Goal: Task Accomplishment & Management: Use online tool/utility

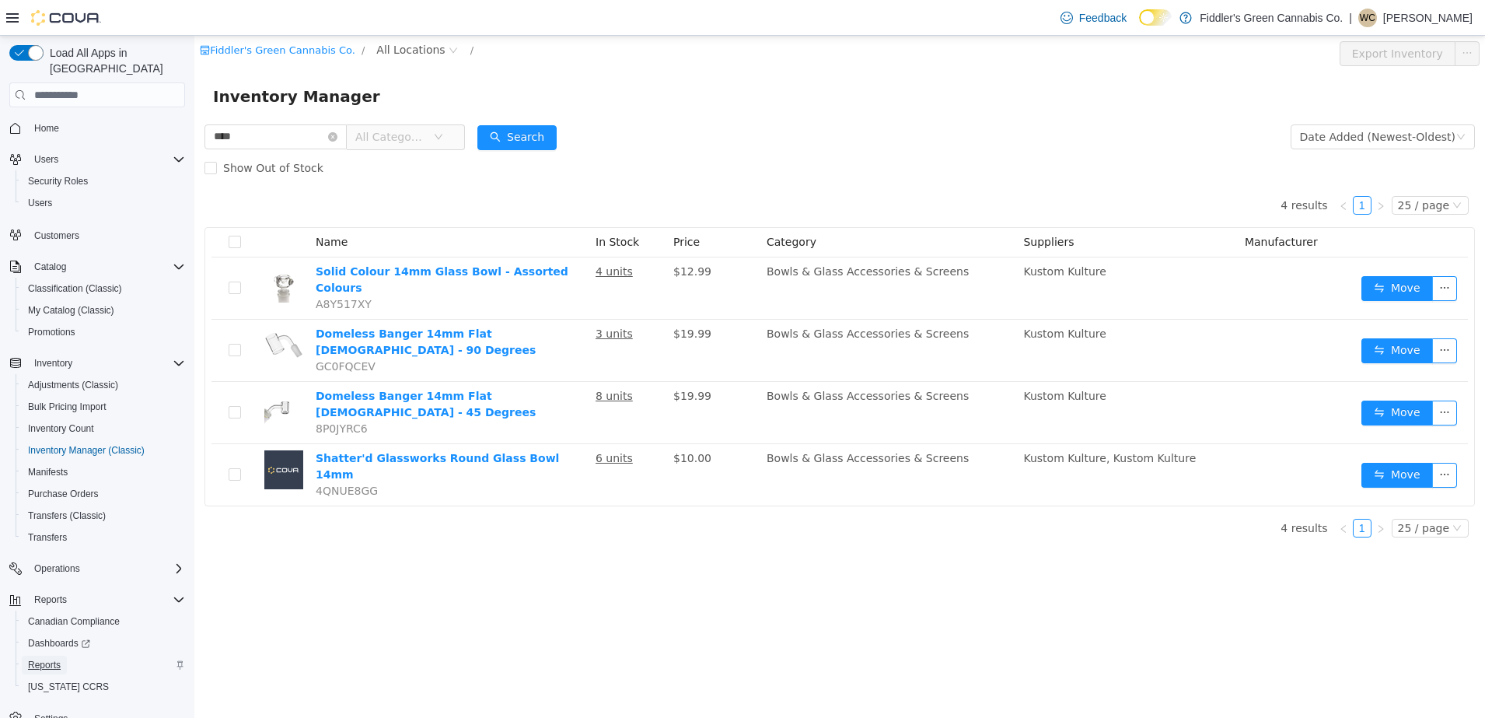
click at [45, 659] on span "Reports" at bounding box center [44, 665] width 33 height 12
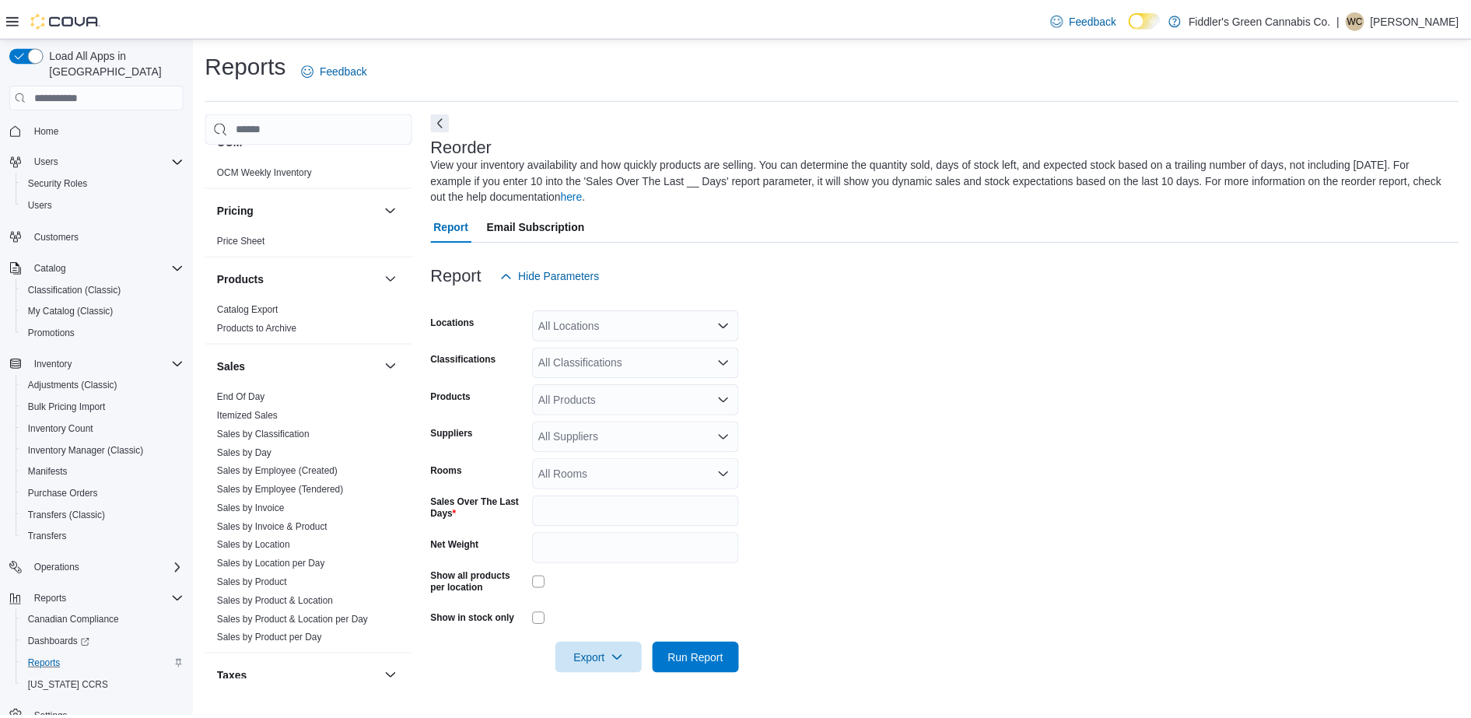
scroll to position [820, 0]
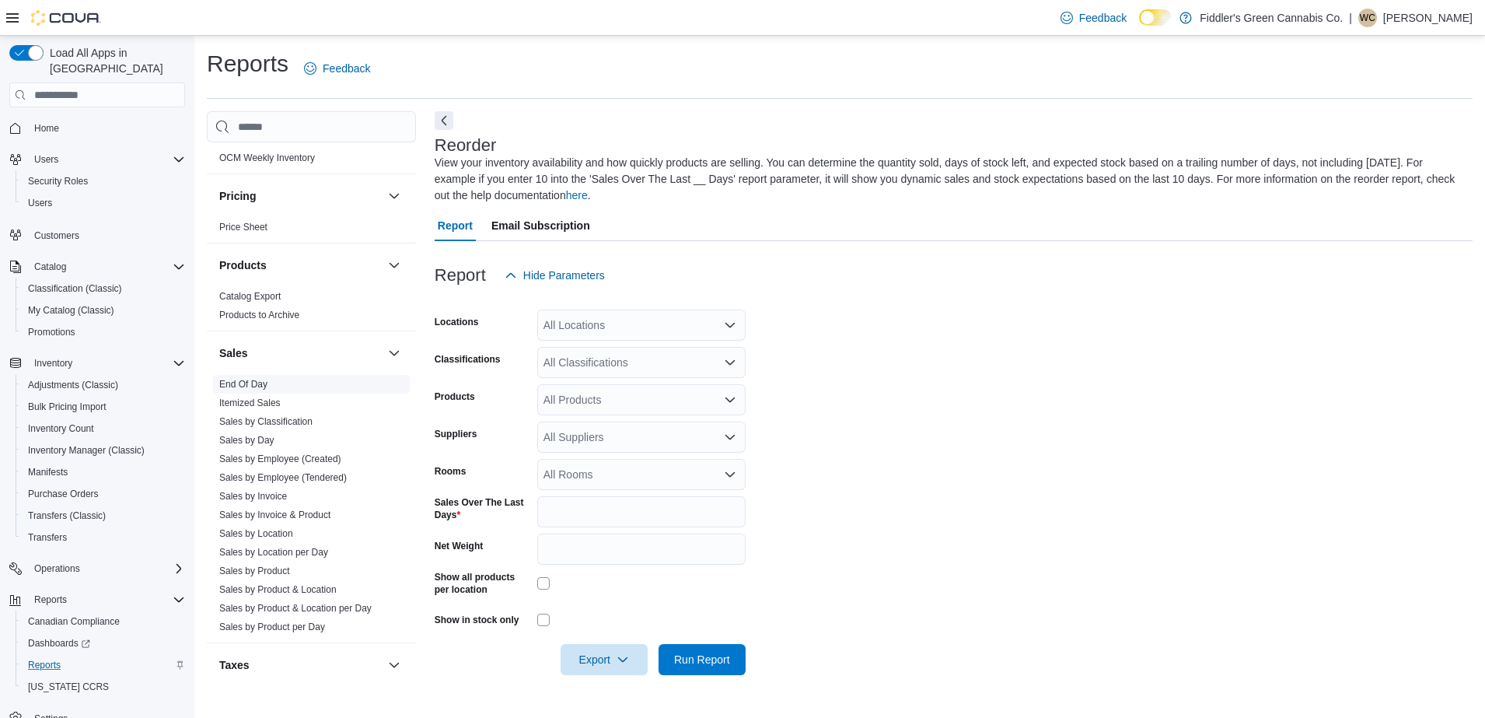
click at [254, 380] on link "End Of Day" at bounding box center [243, 384] width 48 height 11
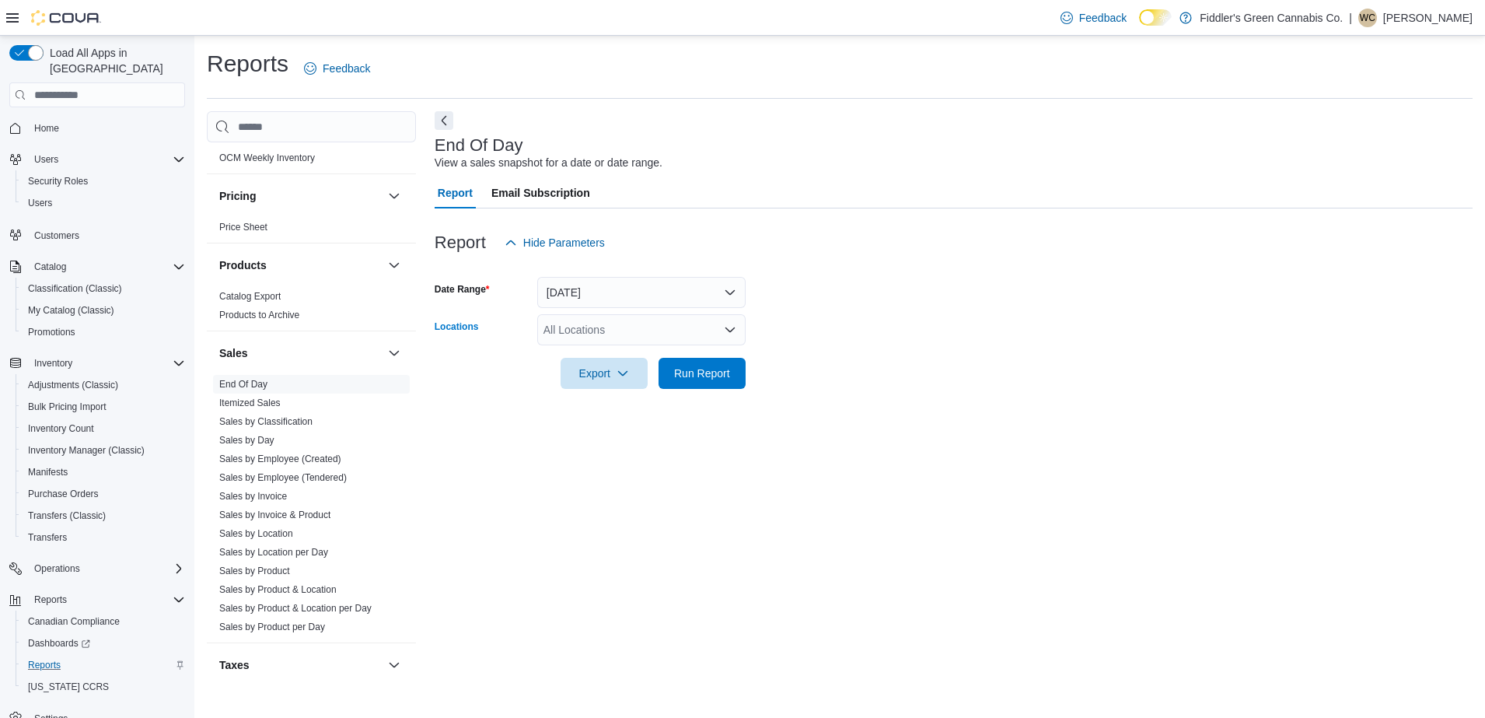
click at [607, 338] on div "All Locations" at bounding box center [641, 329] width 208 height 31
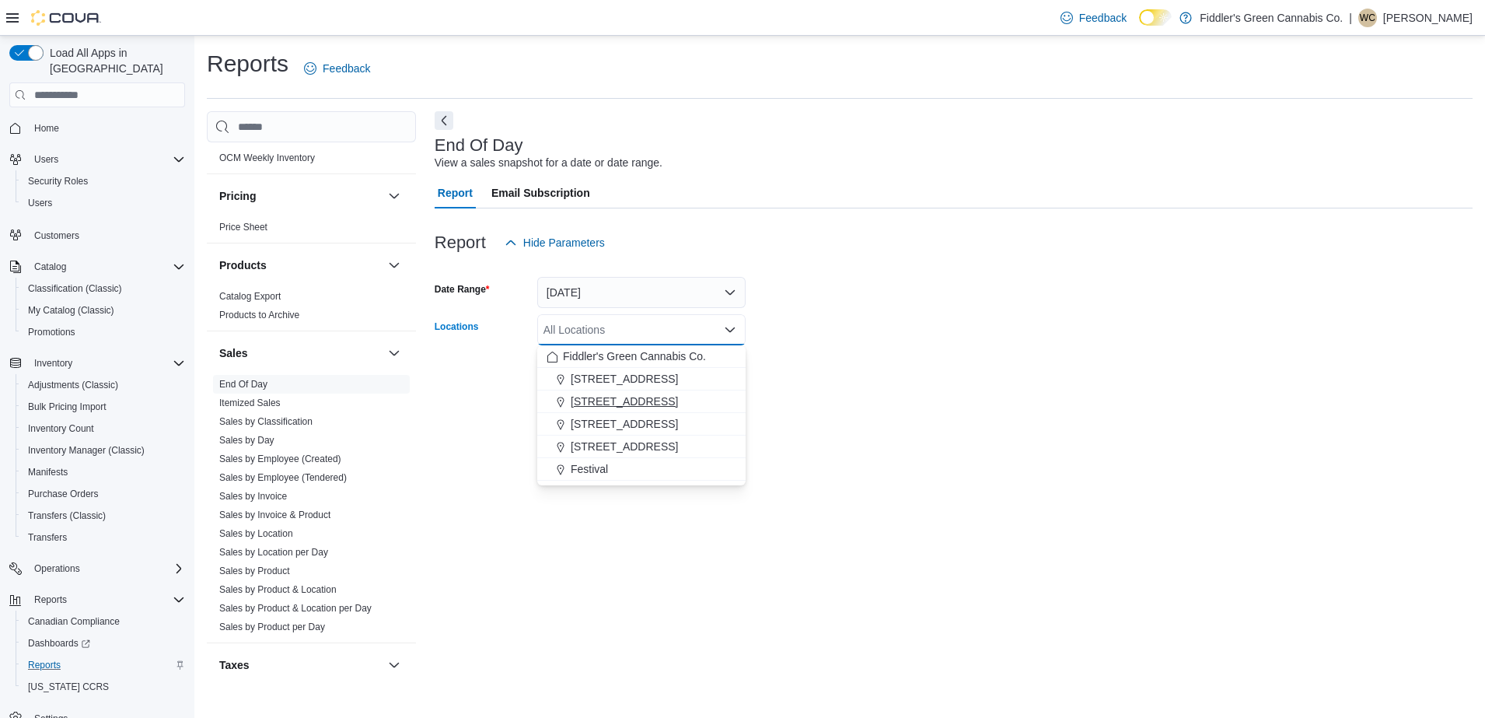
click at [617, 404] on span "[STREET_ADDRESS]" at bounding box center [624, 402] width 107 height 16
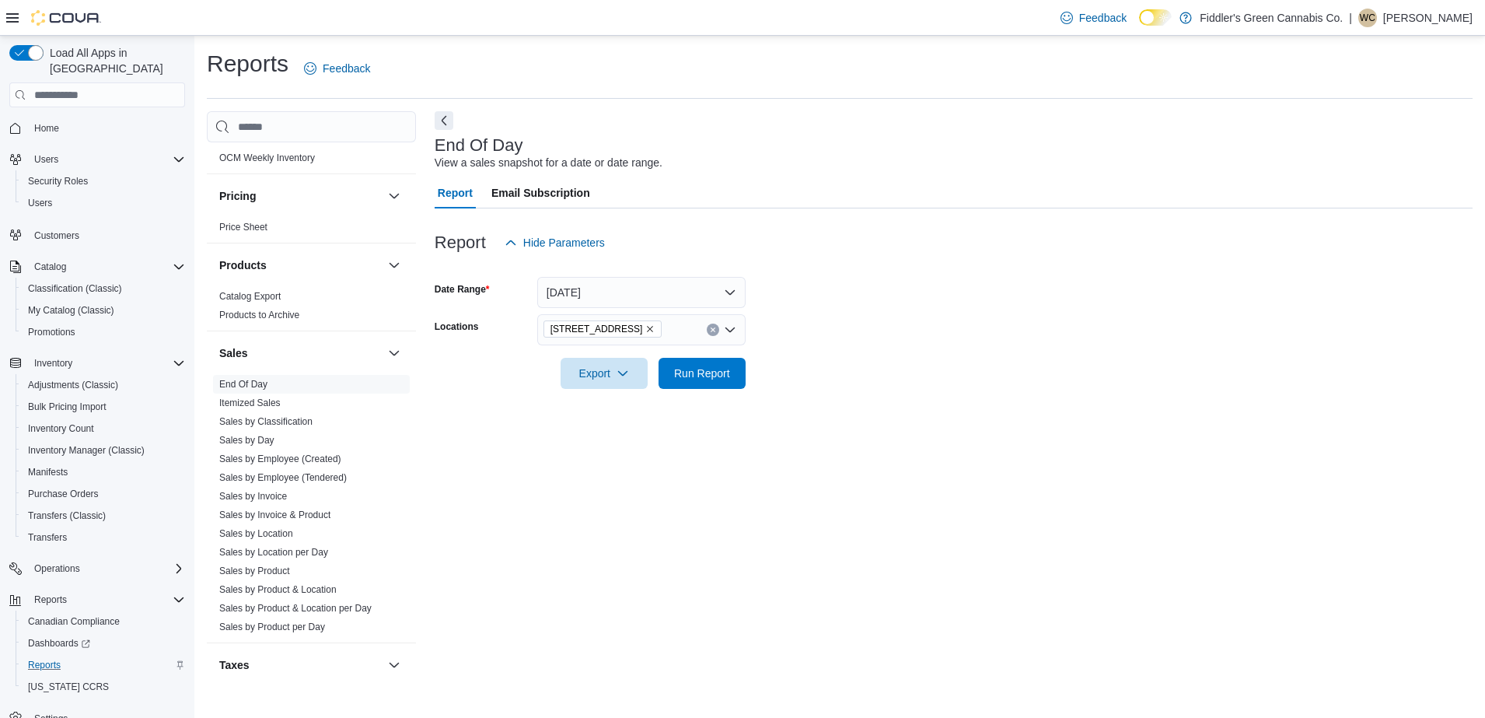
click at [836, 446] on div "End Of Day View a sales snapshot for a date or date range. Report Email Subscri…" at bounding box center [954, 395] width 1038 height 569
click at [713, 373] on span "Run Report" at bounding box center [702, 373] width 56 height 16
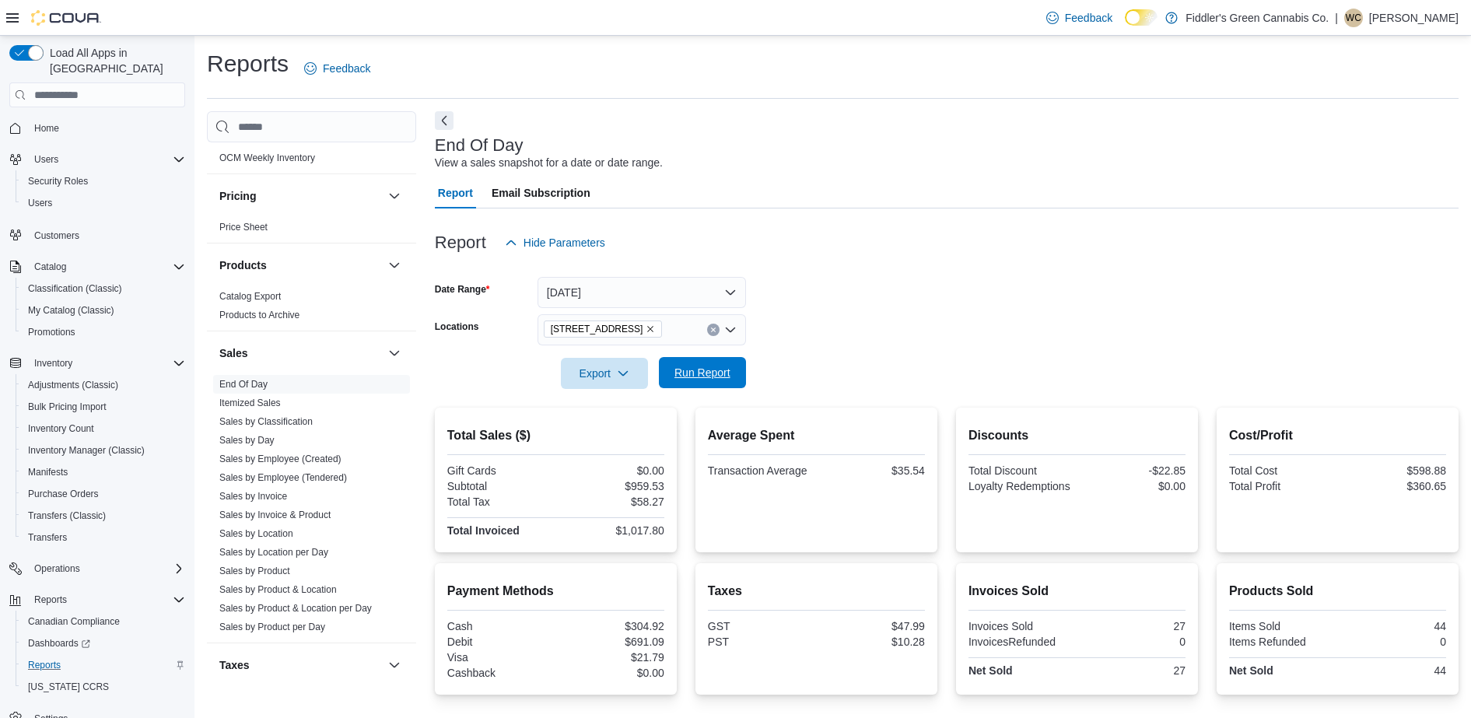
scroll to position [138, 0]
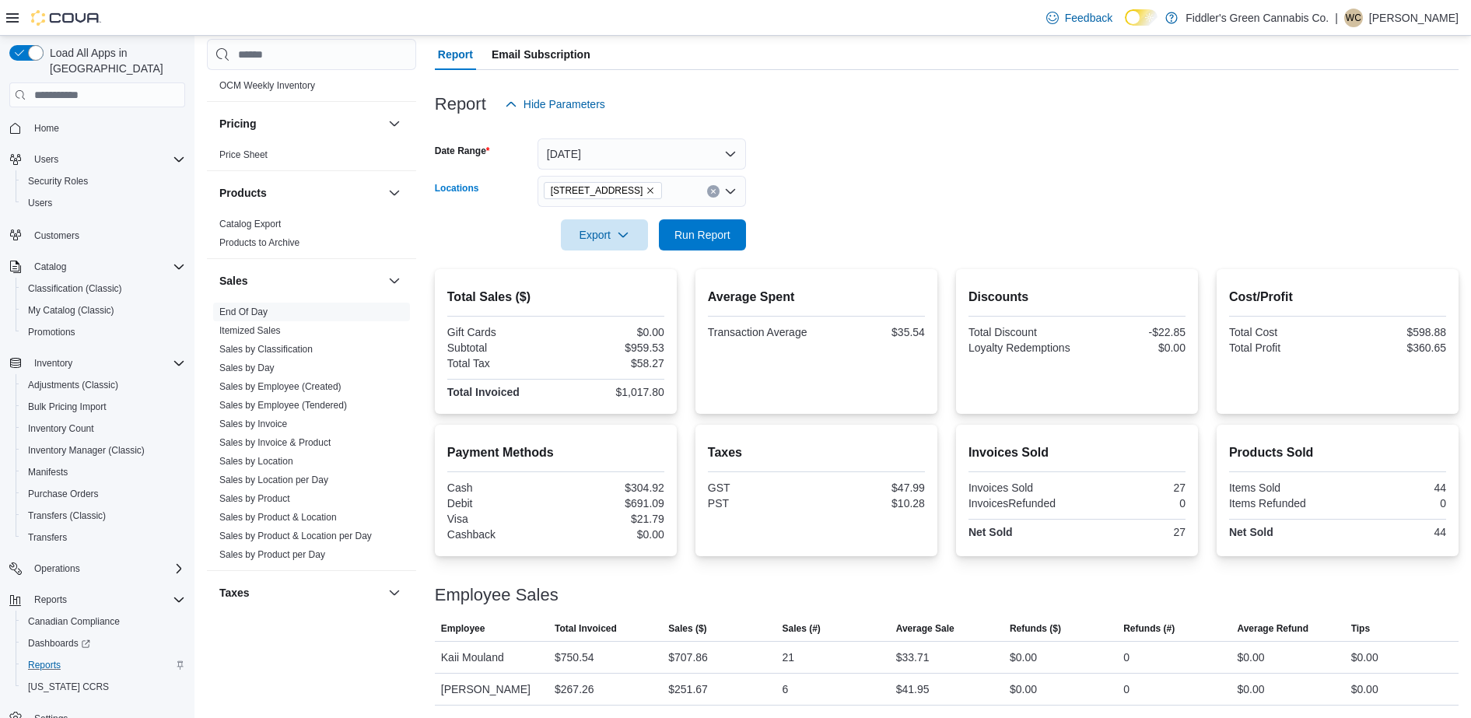
click at [645, 194] on icon "Remove 103 Sherbrook St from selection in this group" at bounding box center [649, 190] width 9 height 9
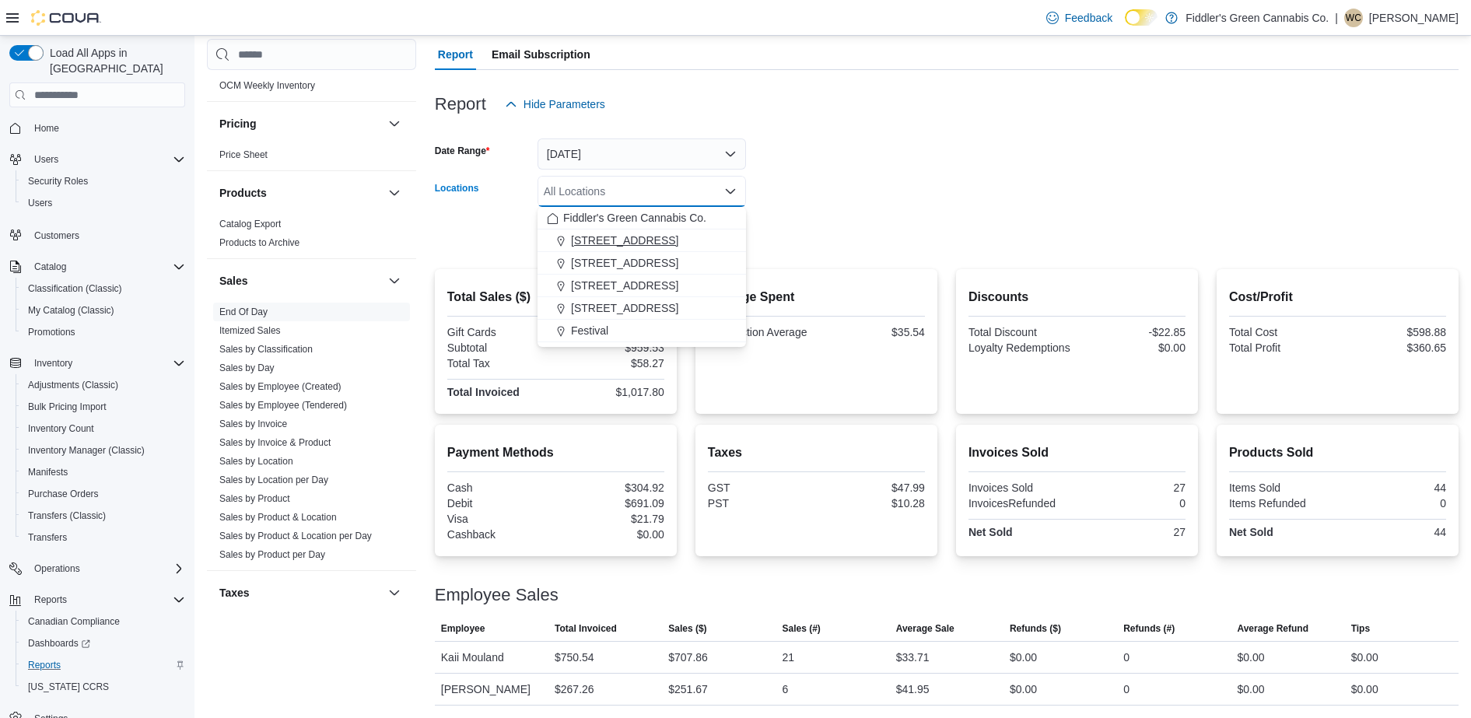
click at [619, 238] on span "[STREET_ADDRESS]" at bounding box center [624, 241] width 107 height 16
click at [815, 219] on div at bounding box center [946, 213] width 1023 height 12
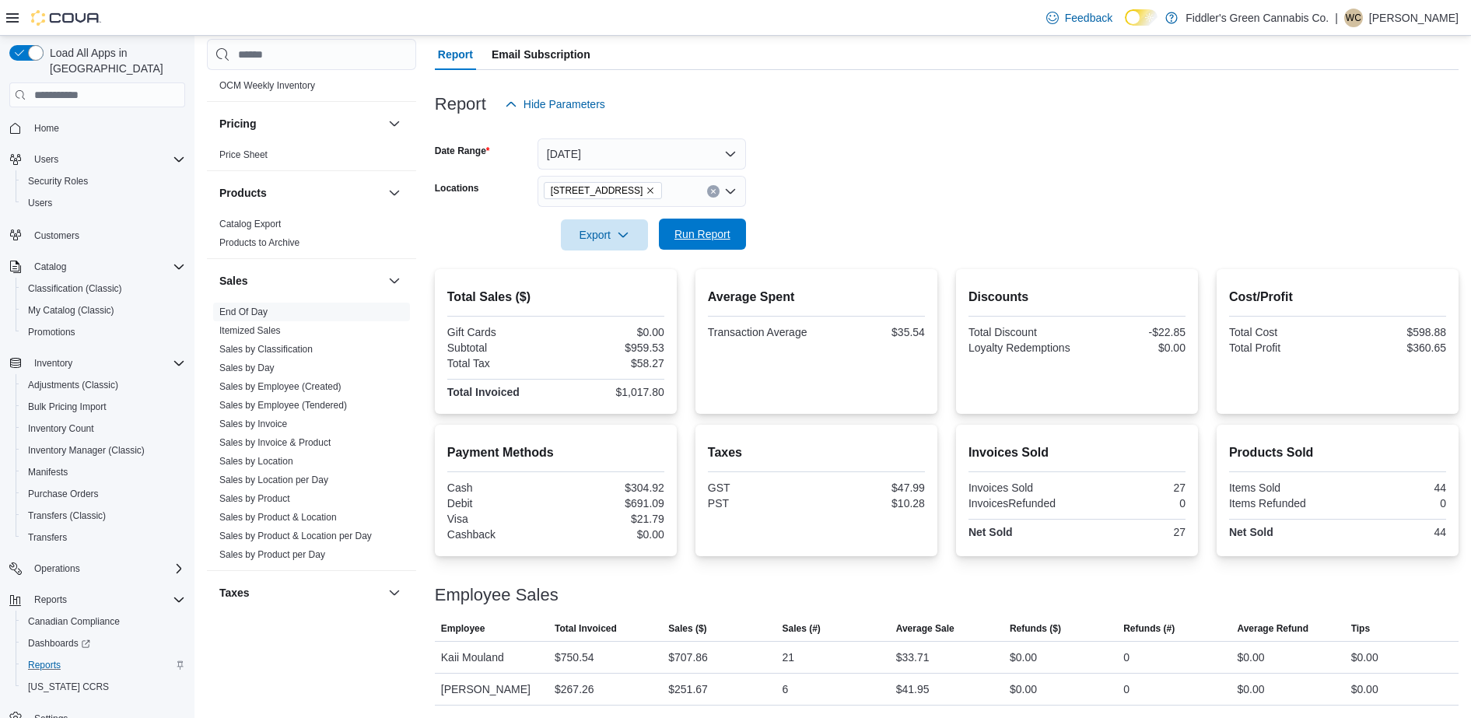
click at [695, 219] on span "Run Report" at bounding box center [702, 234] width 68 height 31
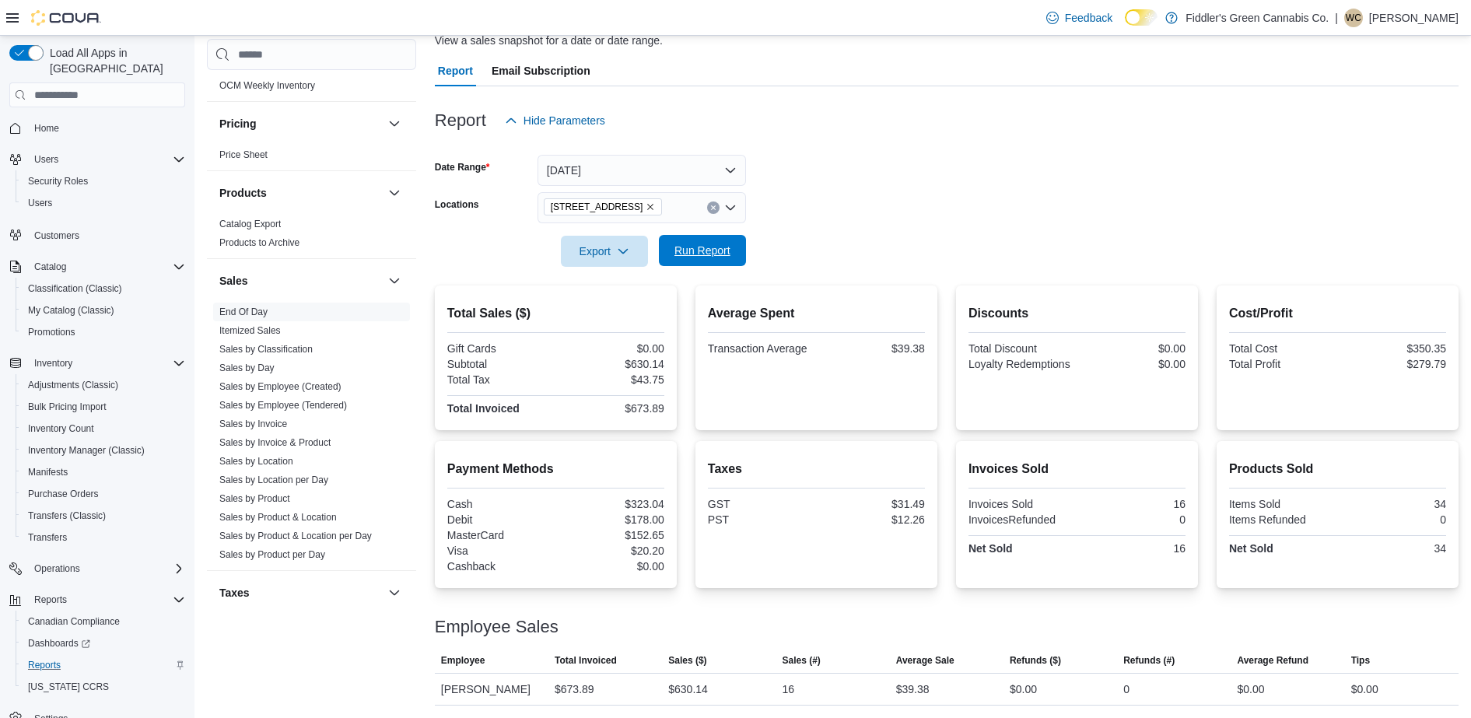
scroll to position [122, 0]
click at [645, 208] on icon "Remove 100 - 124 King St from selection in this group" at bounding box center [649, 206] width 9 height 9
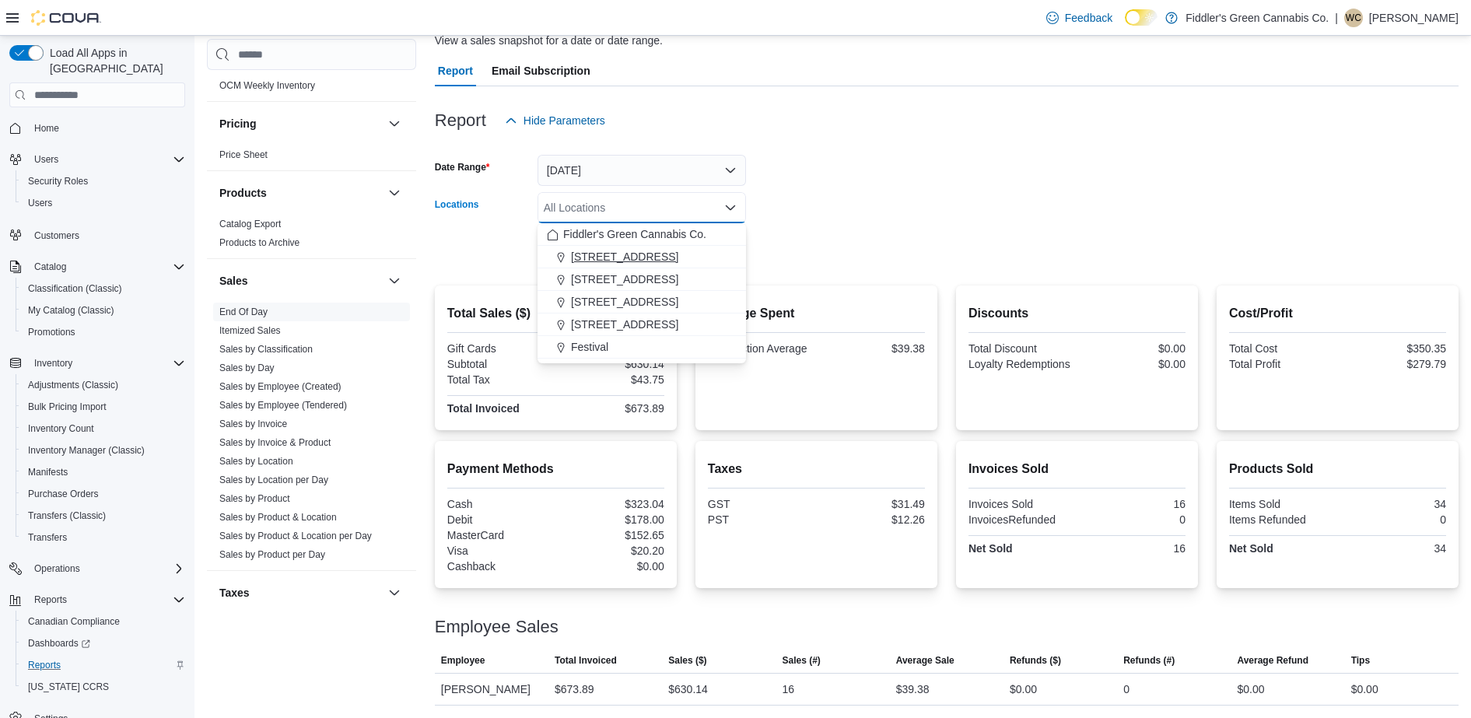
click at [620, 260] on span "[STREET_ADDRESS]" at bounding box center [624, 257] width 107 height 16
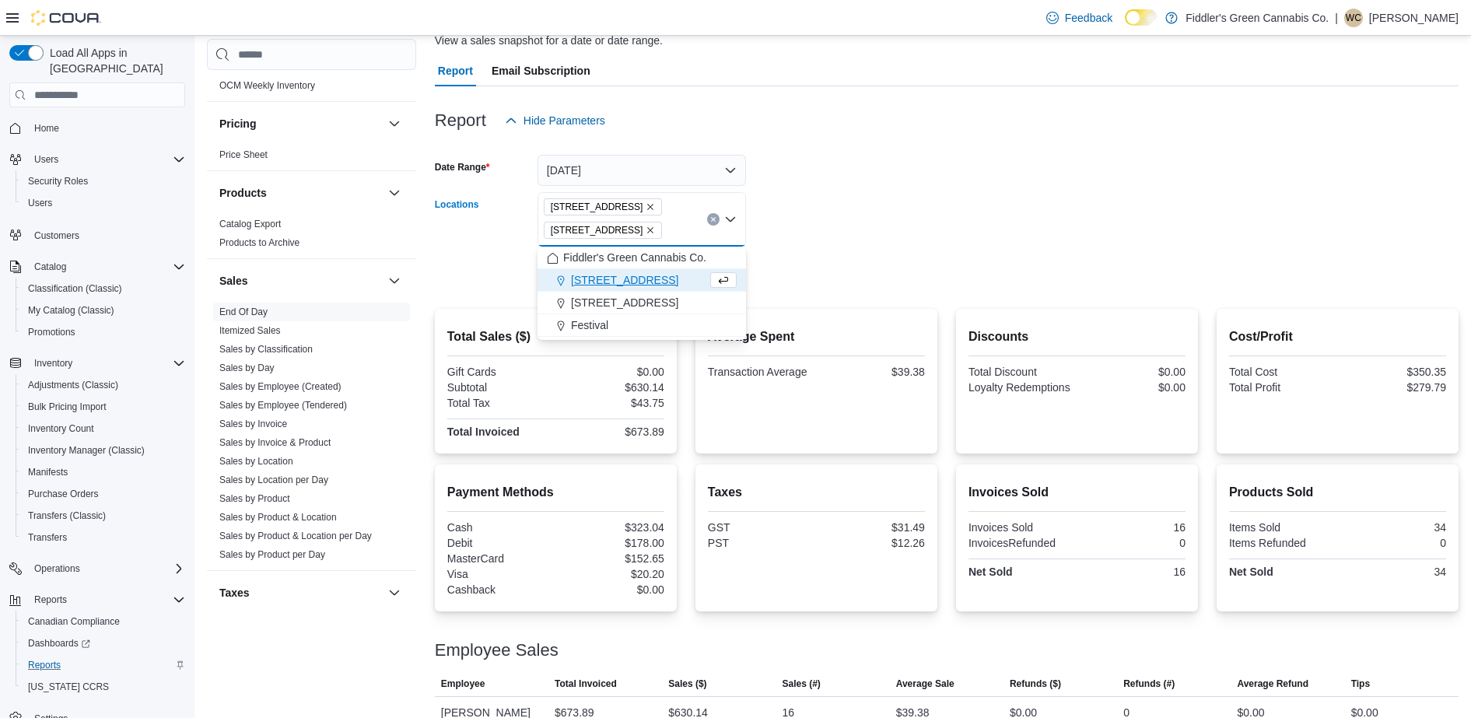
click at [645, 209] on icon "Remove 100 - 124 King St from selection in this group" at bounding box center [649, 206] width 9 height 9
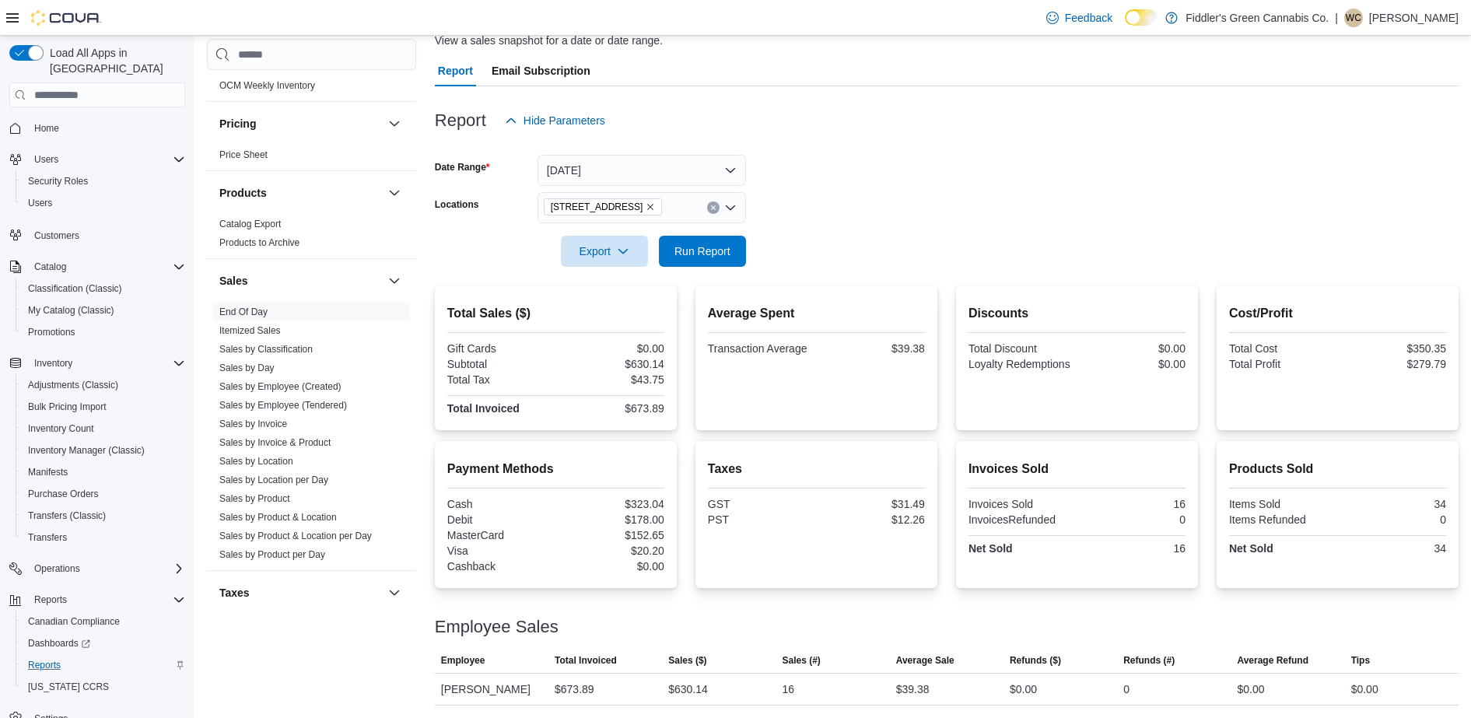
click at [886, 223] on div at bounding box center [946, 229] width 1023 height 12
click at [719, 251] on span "Run Report" at bounding box center [702, 251] width 56 height 16
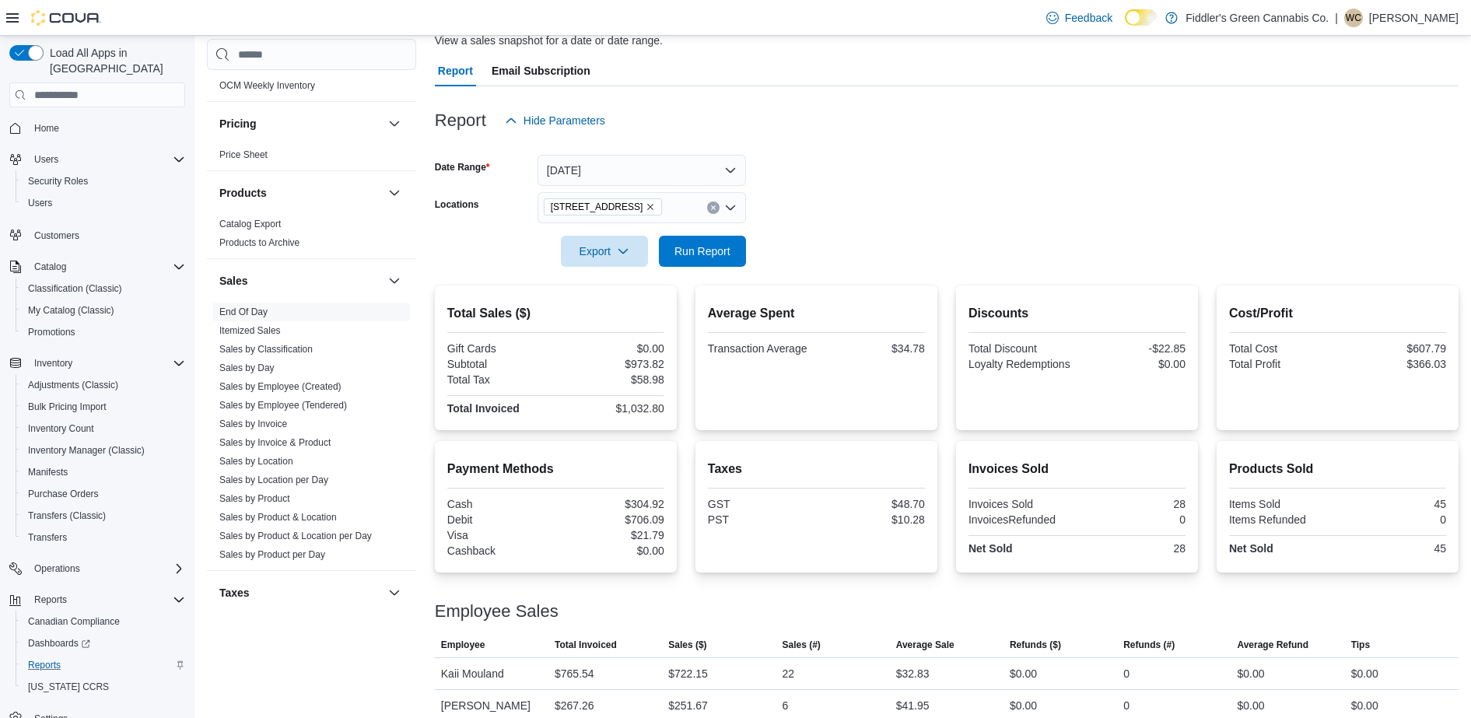
click at [906, 142] on div at bounding box center [946, 145] width 1023 height 19
